Goal: Task Accomplishment & Management: Complete application form

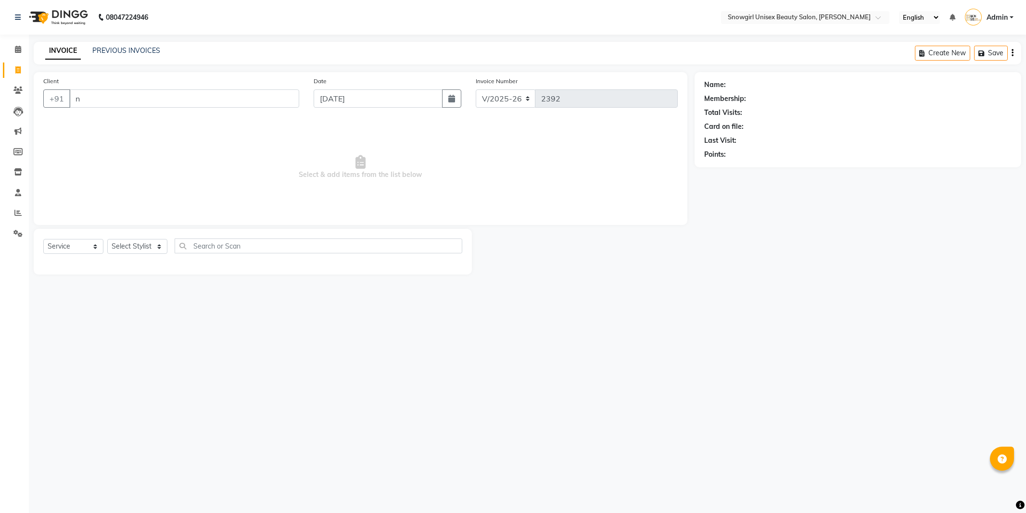
select select "5593"
select select "service"
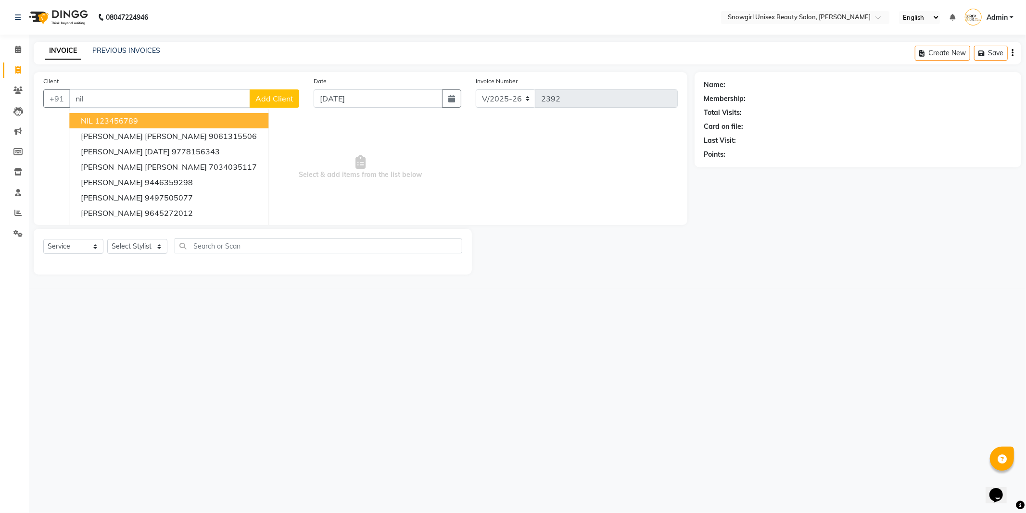
click at [95, 123] on ngb-highlight "123456789" at bounding box center [116, 121] width 43 height 10
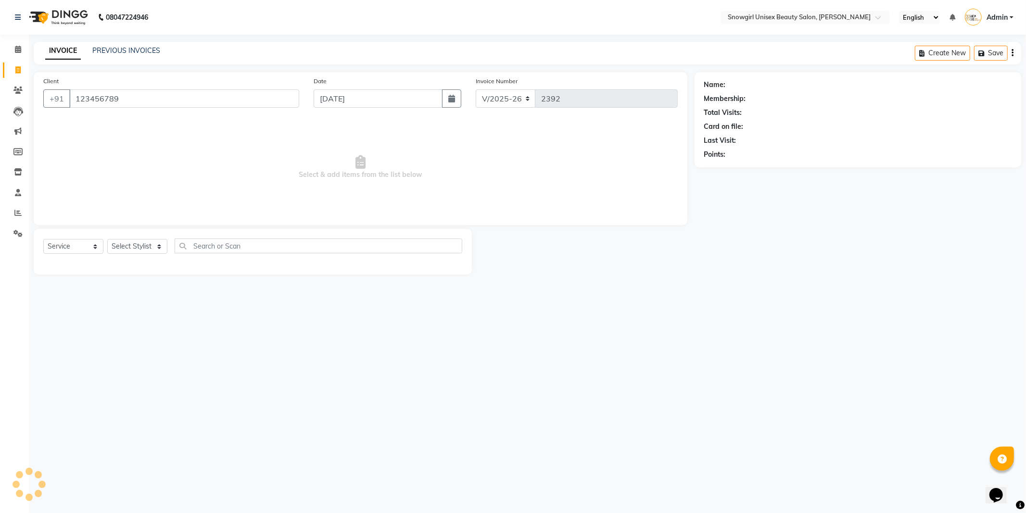
type input "123456789"
click at [153, 247] on select "Select Stylist [PERSON_NAME] [PERSON_NAME] [PERSON_NAME] [PERSON_NAME] [PERSON_…" at bounding box center [137, 246] width 60 height 15
select select "39200"
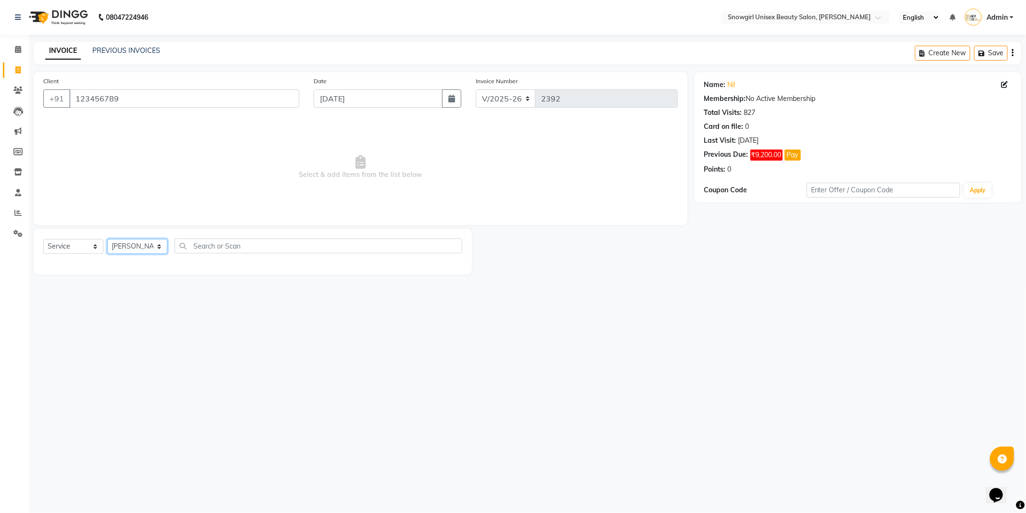
click at [107, 240] on select "Select Stylist [PERSON_NAME] [PERSON_NAME] [PERSON_NAME] [PERSON_NAME] [PERSON_…" at bounding box center [137, 246] width 60 height 15
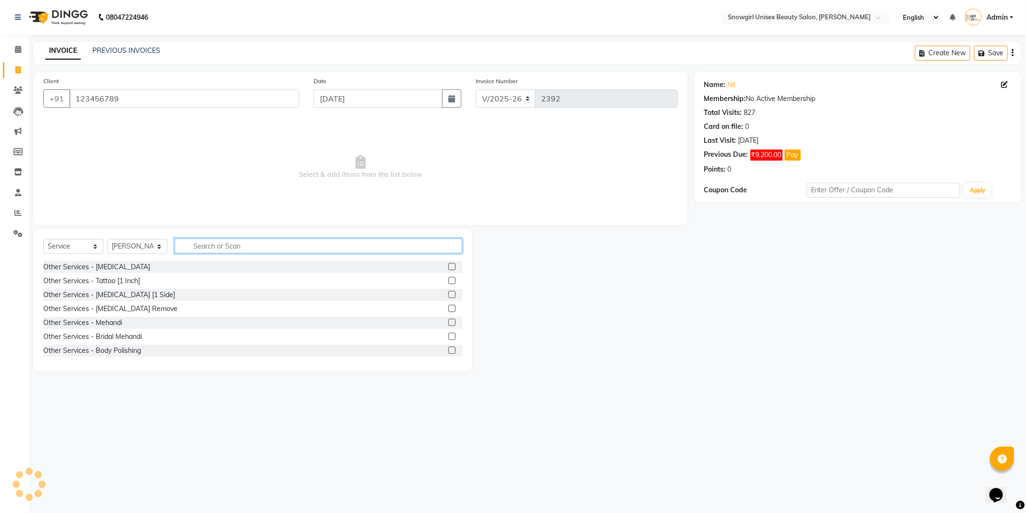
click at [223, 252] on input "text" at bounding box center [319, 246] width 288 height 15
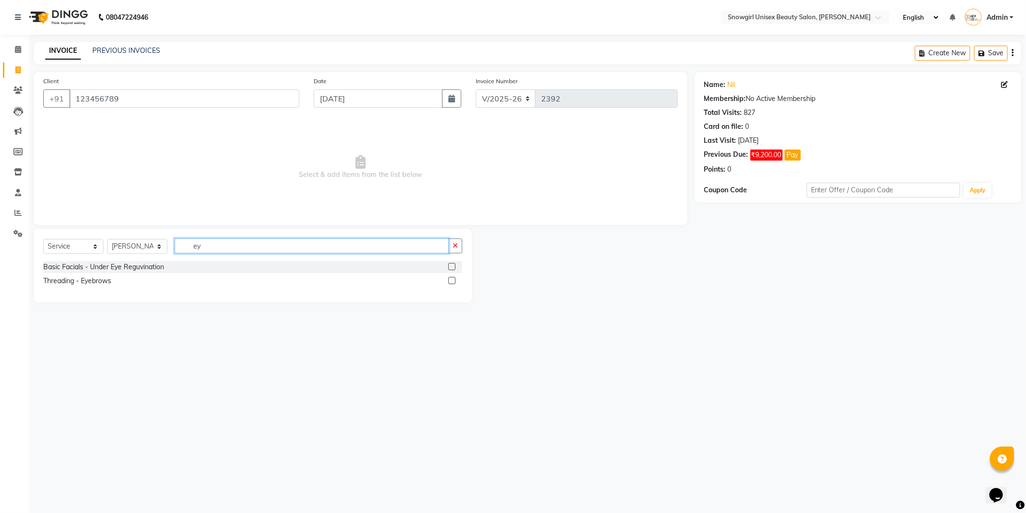
type input "ey"
click at [453, 281] on label at bounding box center [451, 280] width 7 height 7
click at [453, 281] on input "checkbox" at bounding box center [451, 281] width 6 height 6
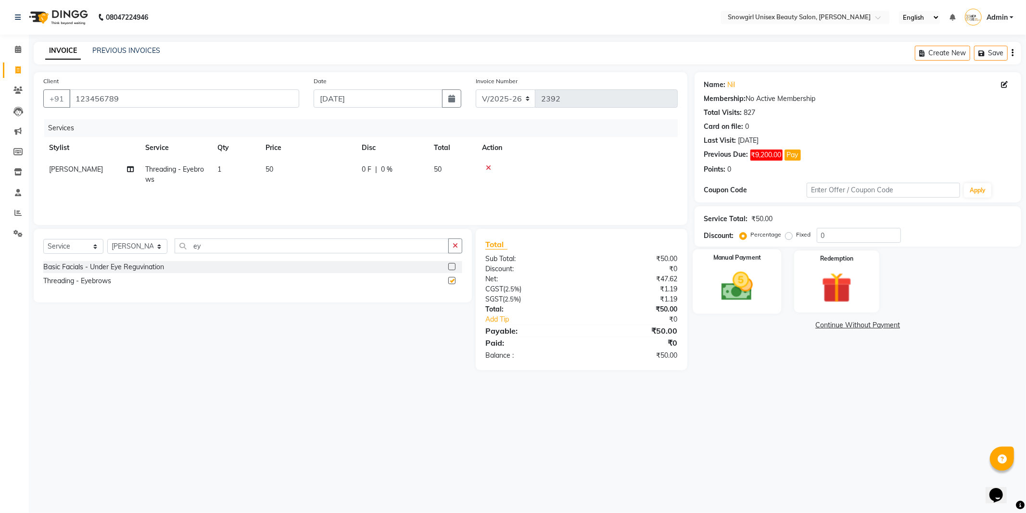
checkbox input "false"
click at [725, 280] on img at bounding box center [737, 287] width 51 height 37
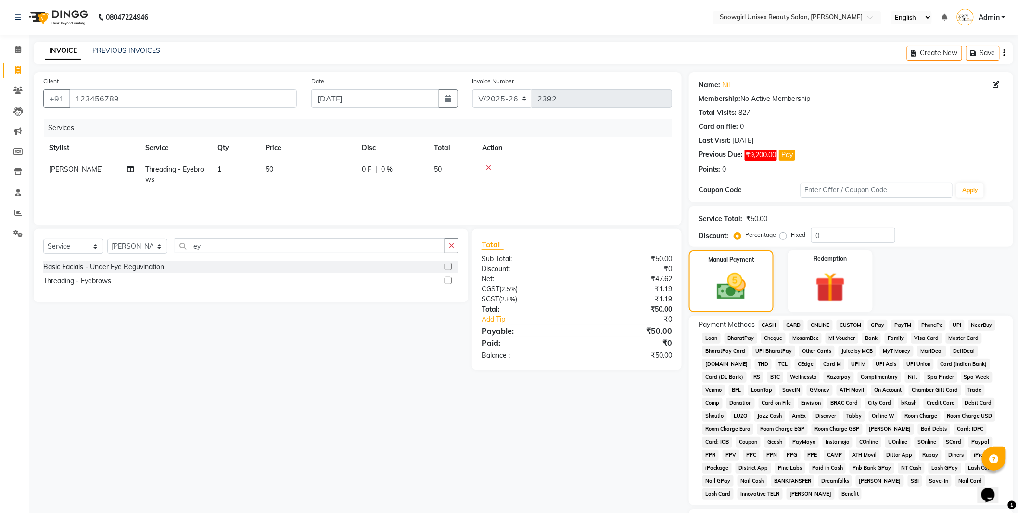
click at [871, 325] on span "GPay" at bounding box center [878, 325] width 20 height 11
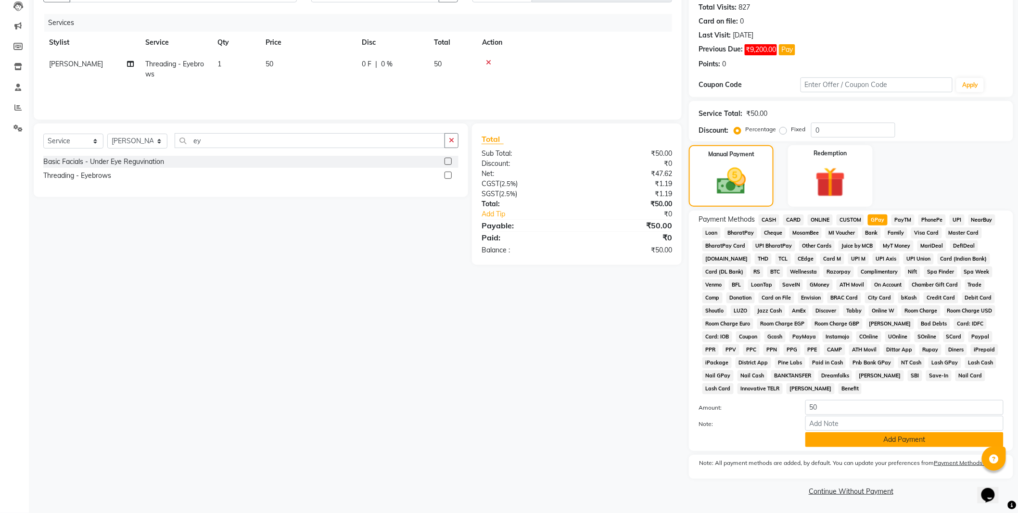
click at [888, 440] on button "Add Payment" at bounding box center [905, 440] width 198 height 15
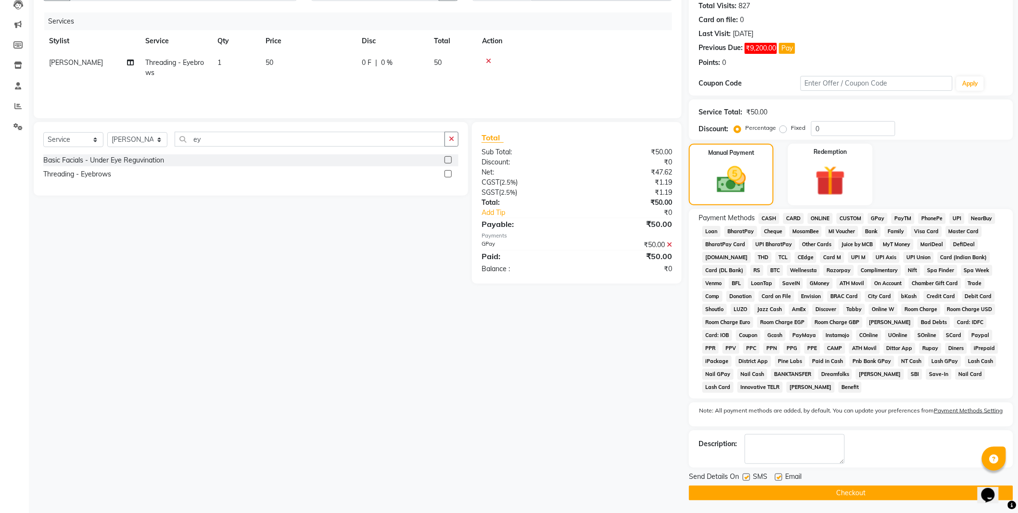
click at [882, 502] on main "INVOICE PREVIOUS INVOICES Create New Save Client [PHONE_NUMBER] Date [DATE] Inv…" at bounding box center [523, 225] width 989 height 580
click at [811, 493] on button "Checkout" at bounding box center [851, 493] width 324 height 15
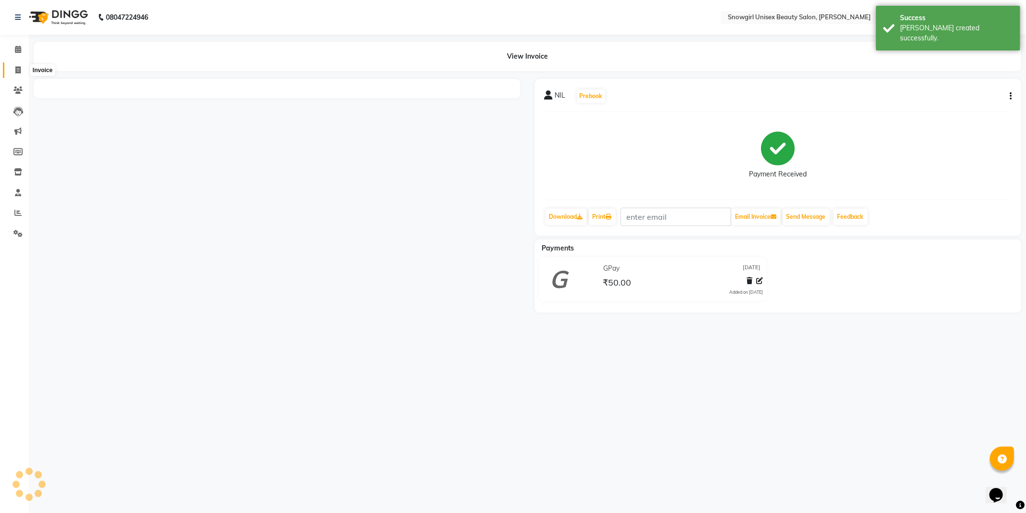
click at [16, 68] on icon at bounding box center [17, 69] width 5 height 7
select select "service"
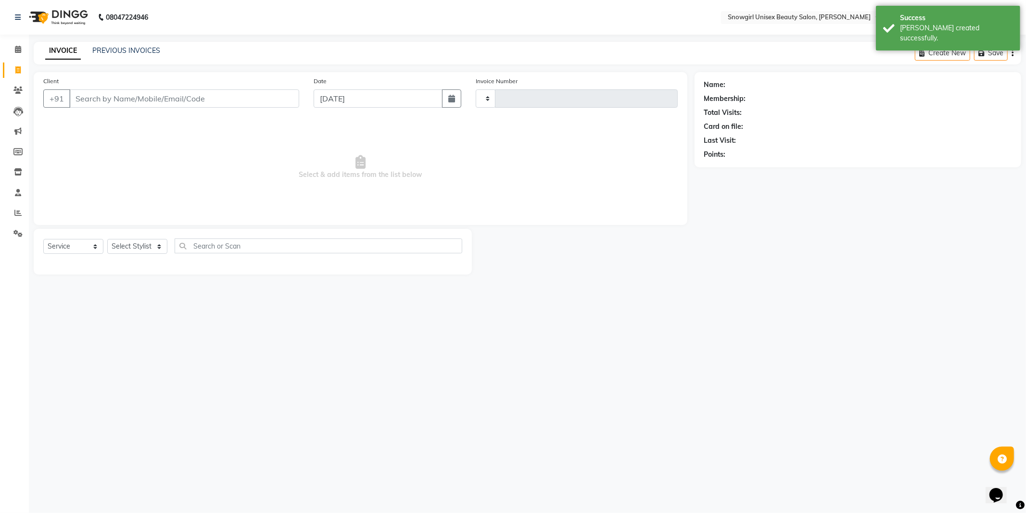
type input "2393"
select select "5593"
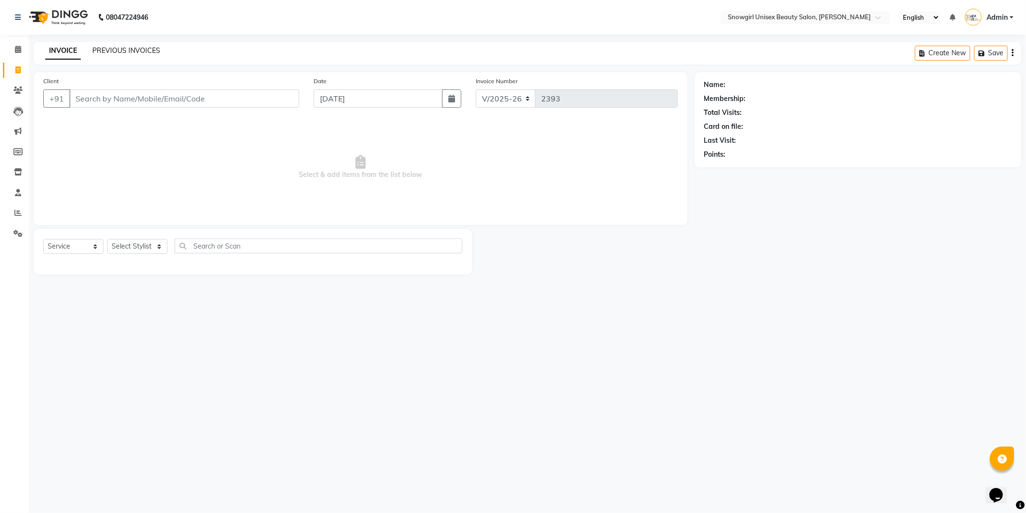
click at [112, 53] on link "PREVIOUS INVOICES" at bounding box center [126, 50] width 68 height 9
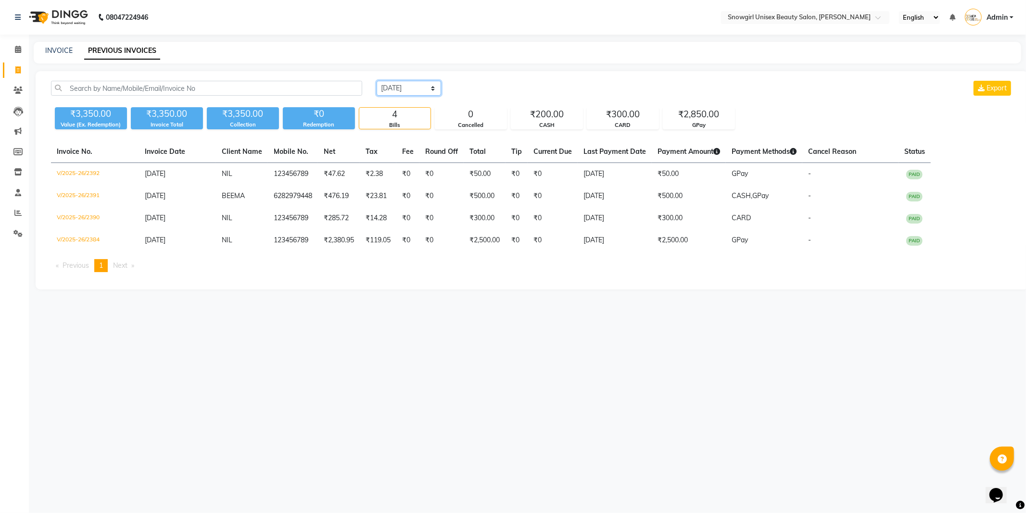
click at [412, 89] on select "[DATE] [DATE] Custom Range" at bounding box center [409, 88] width 64 height 15
click at [377, 81] on select "[DATE] [DATE] Custom Range" at bounding box center [409, 88] width 64 height 15
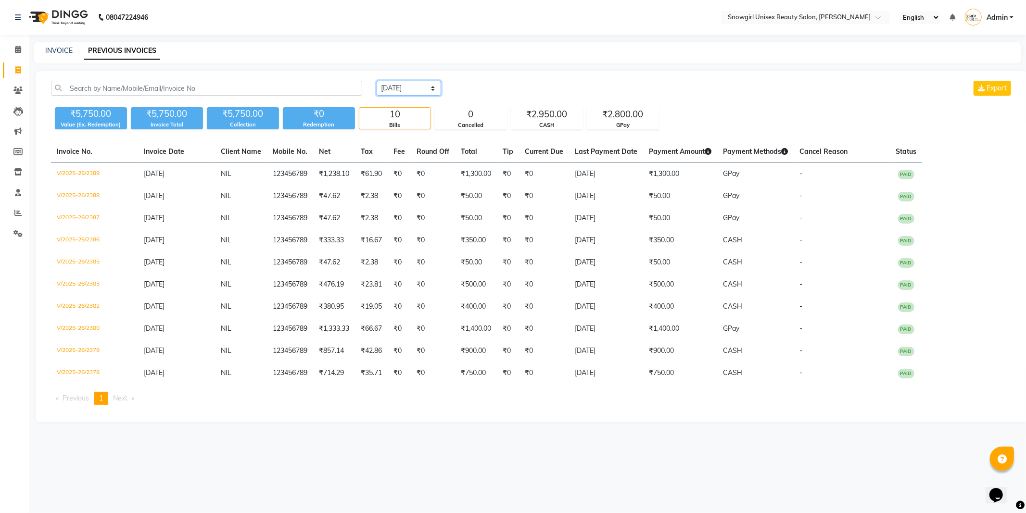
click at [424, 81] on select "[DATE] [DATE] Custom Range" at bounding box center [409, 88] width 64 height 15
select select "[DATE]"
click at [377, 81] on select "[DATE] [DATE] Custom Range" at bounding box center [409, 88] width 64 height 15
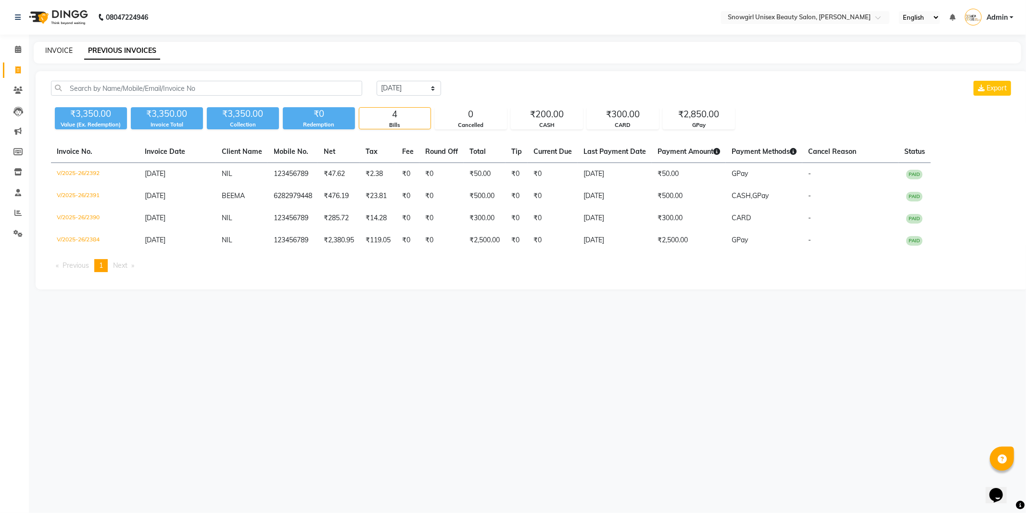
click at [61, 51] on link "INVOICE" at bounding box center [58, 50] width 27 height 9
select select "service"
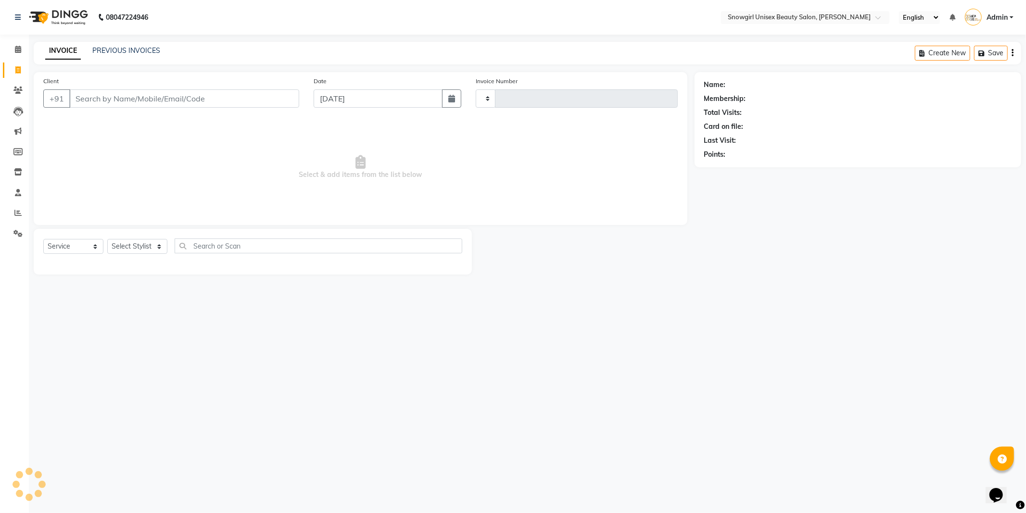
type input "2393"
select select "5593"
click at [157, 104] on input "Client" at bounding box center [184, 99] width 230 height 18
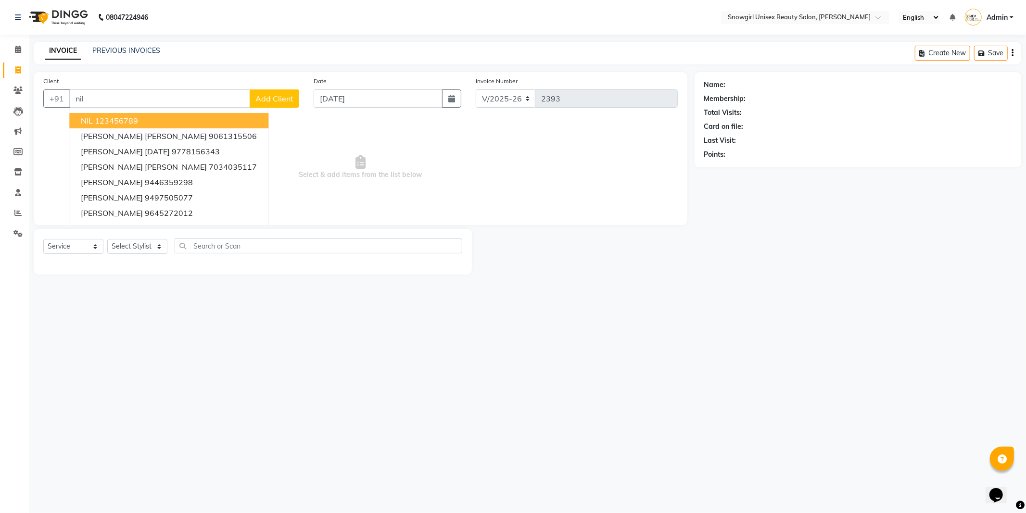
click at [100, 117] on ngb-highlight "123456789" at bounding box center [116, 121] width 43 height 10
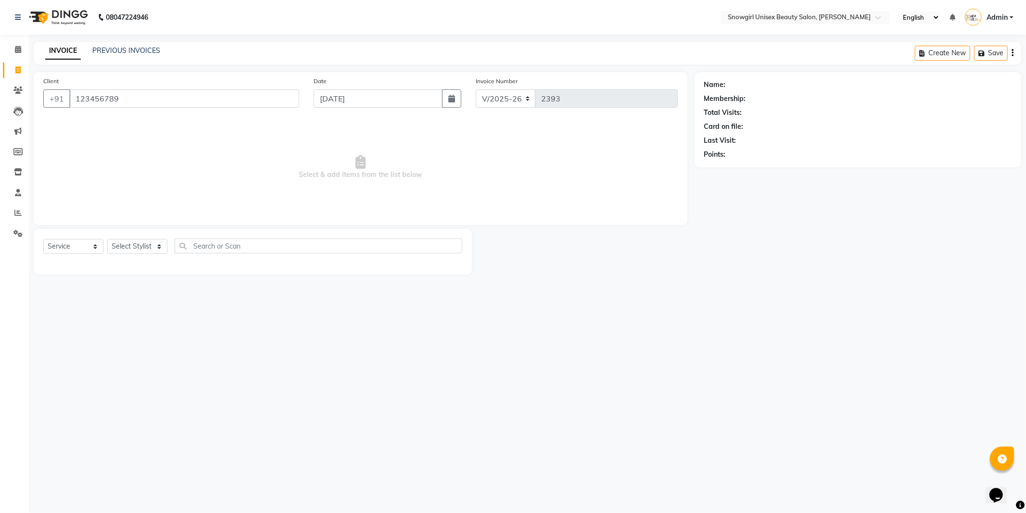
type input "123456789"
click at [160, 252] on select "Select Stylist [PERSON_NAME] [PERSON_NAME] [PERSON_NAME] [PERSON_NAME] [PERSON_…" at bounding box center [137, 246] width 60 height 15
select select "39187"
click at [107, 240] on select "Select Stylist [PERSON_NAME] [PERSON_NAME] [PERSON_NAME] [PERSON_NAME] [PERSON_…" at bounding box center [137, 246] width 60 height 15
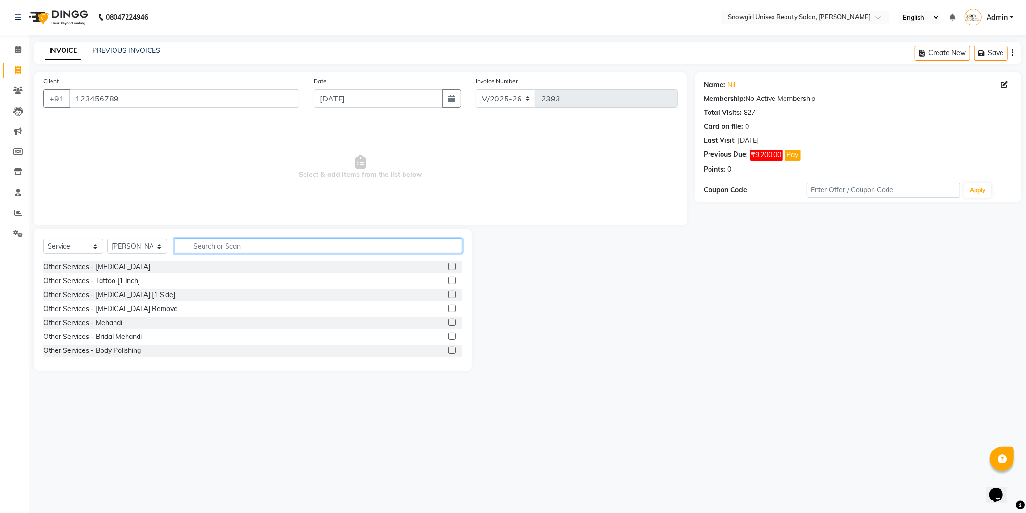
click at [216, 241] on input "text" at bounding box center [319, 246] width 288 height 15
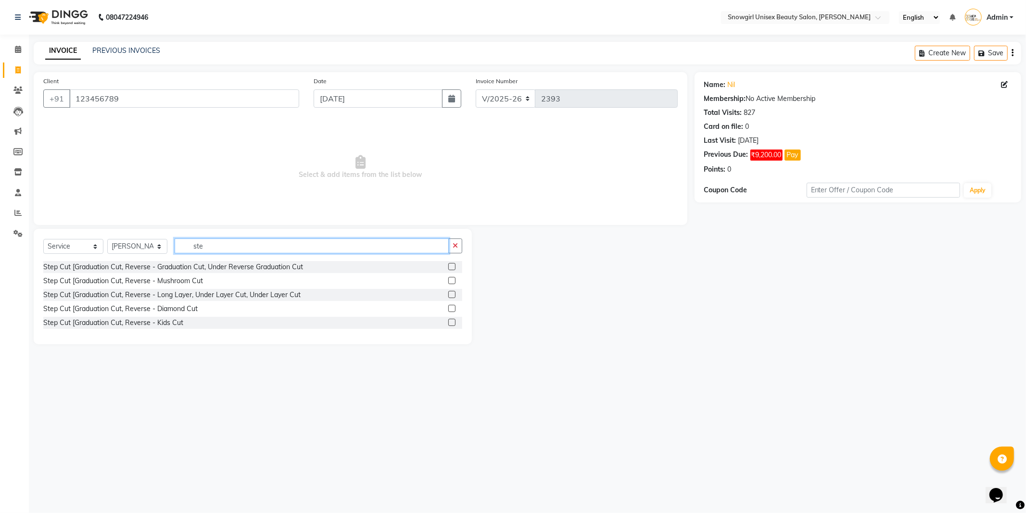
type input "ste"
click at [453, 266] on label at bounding box center [451, 266] width 7 height 7
click at [453, 266] on input "checkbox" at bounding box center [451, 267] width 6 height 6
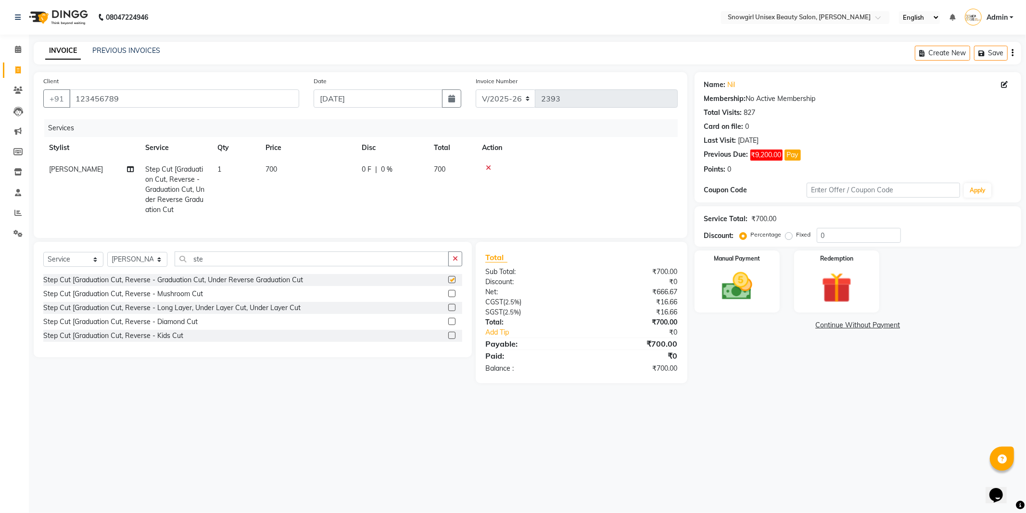
checkbox input "false"
click at [260, 163] on td "700" at bounding box center [308, 190] width 96 height 62
click at [260, 163] on td "1" at bounding box center [236, 190] width 48 height 62
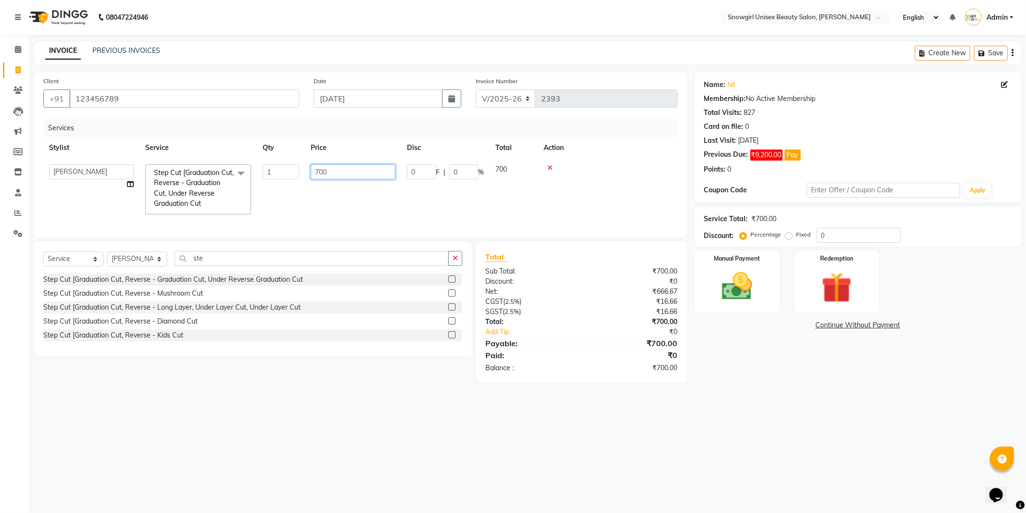
click at [313, 170] on input "700" at bounding box center [353, 172] width 85 height 15
type input "500"
click at [329, 178] on input "500" at bounding box center [353, 172] width 85 height 15
click at [382, 238] on div "Client [PHONE_NUMBER] Date [DATE] Invoice Number V/2025 V/[PHONE_NUMBER] Servic…" at bounding box center [361, 155] width 654 height 166
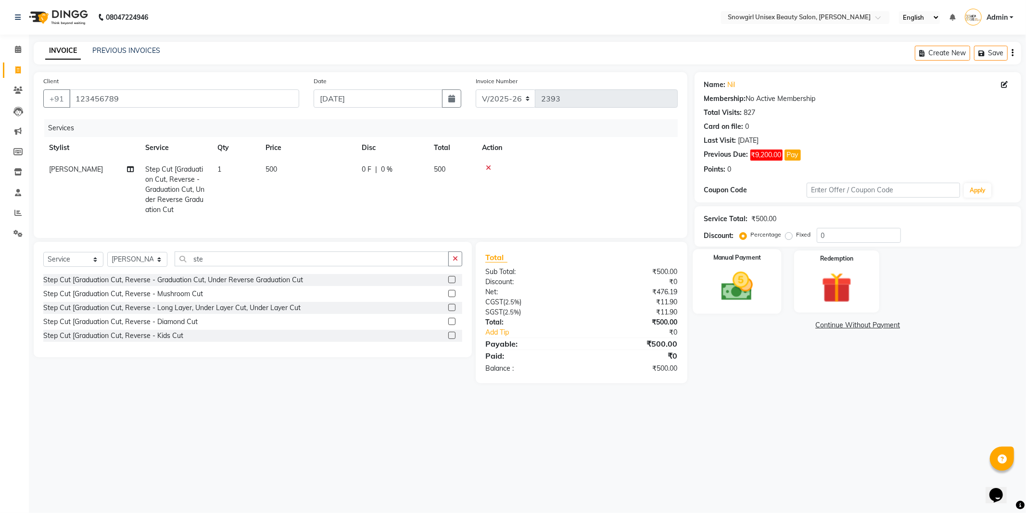
drag, startPoint x: 722, startPoint y: 332, endPoint x: 737, endPoint y: 310, distance: 26.3
click at [731, 320] on div "Name: Nil Membership: No Active Membership Total Visits: 827 Card on file: 0 La…" at bounding box center [862, 227] width 334 height 311
click at [744, 300] on img at bounding box center [737, 287] width 51 height 37
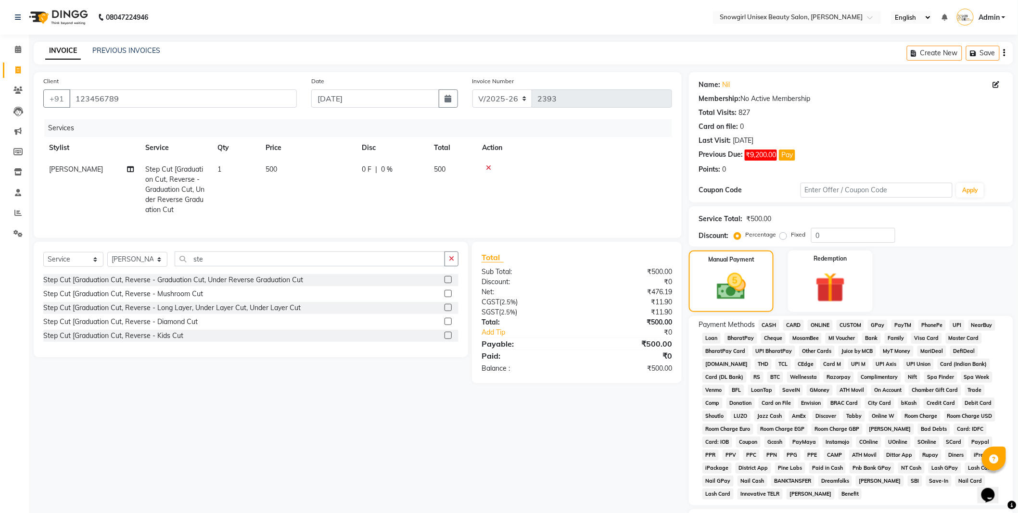
click at [883, 326] on span "GPay" at bounding box center [878, 325] width 20 height 11
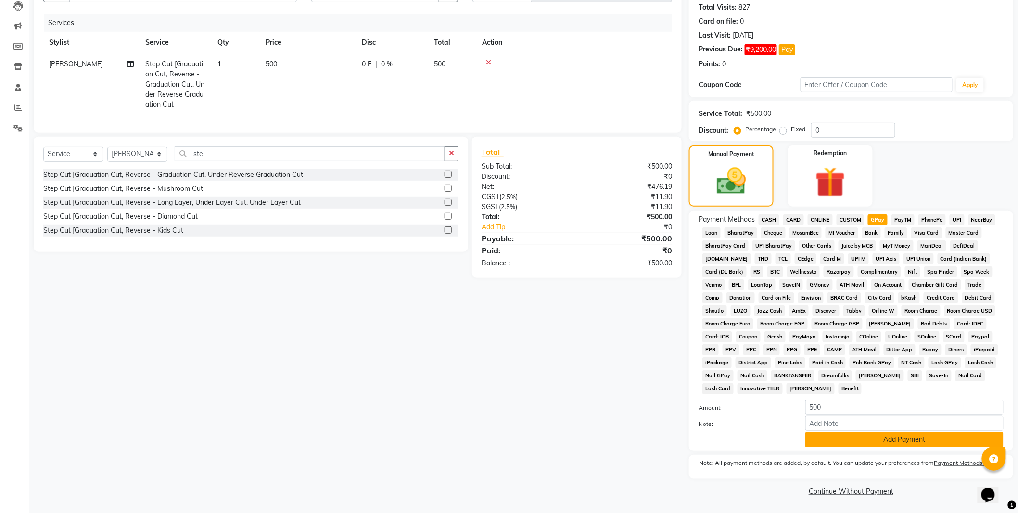
click at [894, 438] on button "Add Payment" at bounding box center [905, 440] width 198 height 15
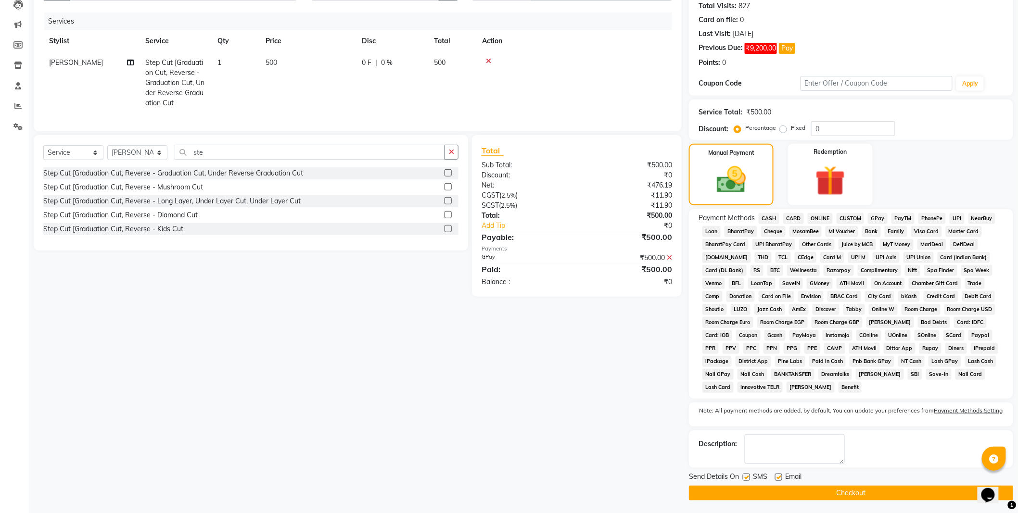
click at [879, 492] on button "Checkout" at bounding box center [851, 493] width 324 height 15
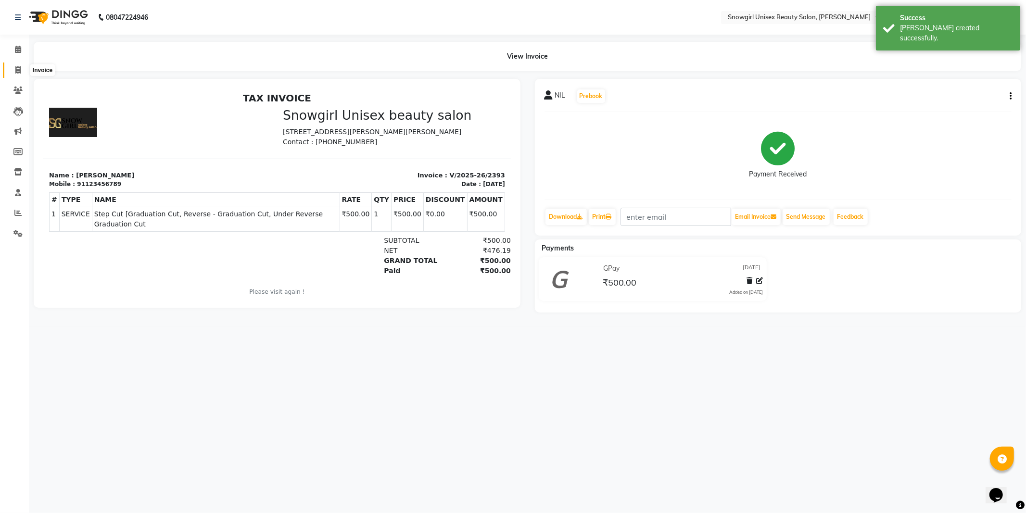
click at [20, 73] on icon at bounding box center [17, 69] width 5 height 7
select select "service"
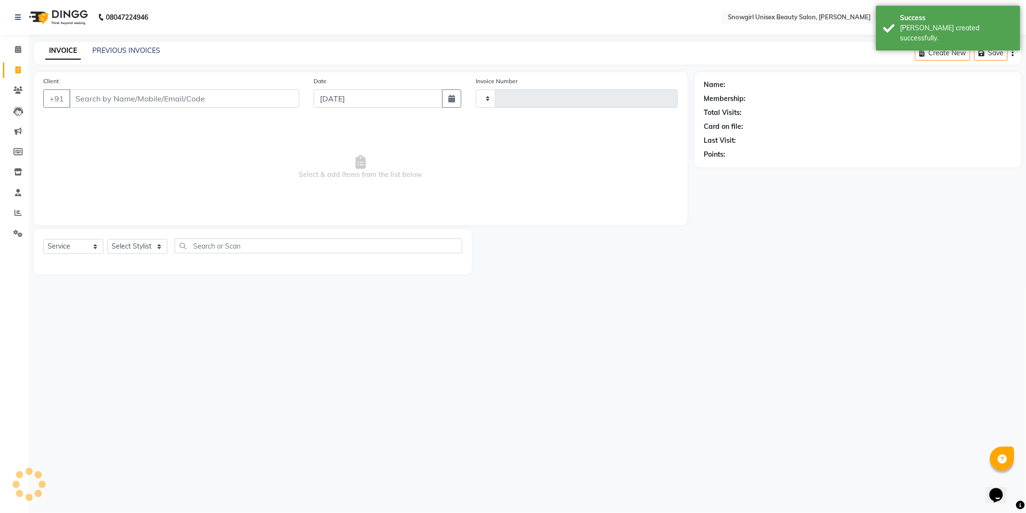
type input "2394"
select select "5593"
